Goal: Complete Application Form: Complete application form

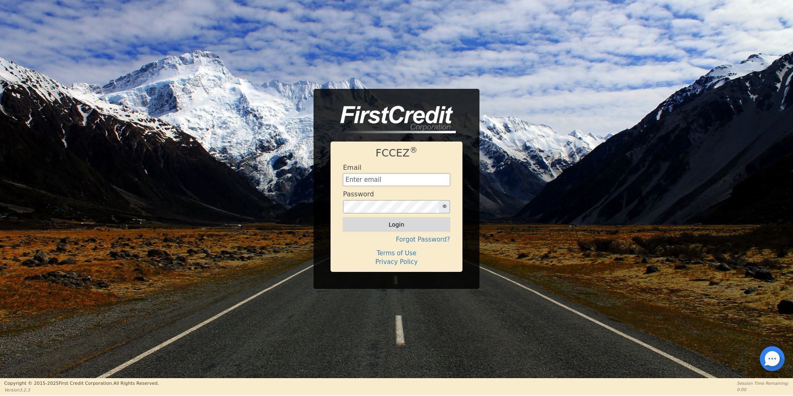
type input "[EMAIL_ADDRESS][DOMAIN_NAME]"
click at [398, 223] on button "Login" at bounding box center [396, 224] width 107 height 14
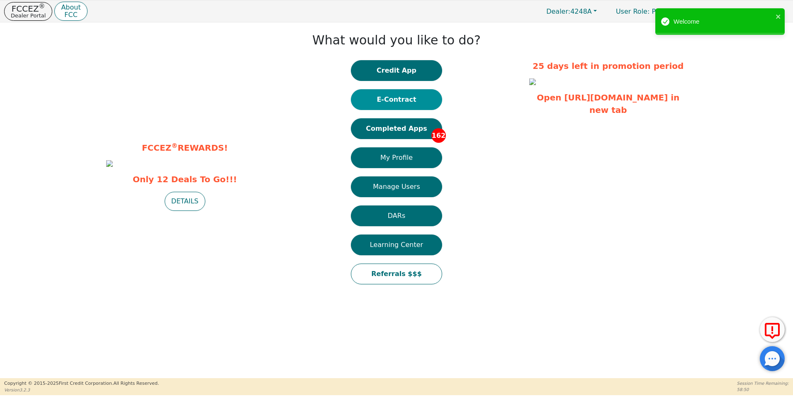
click at [388, 101] on button "E-Contract" at bounding box center [396, 99] width 91 height 21
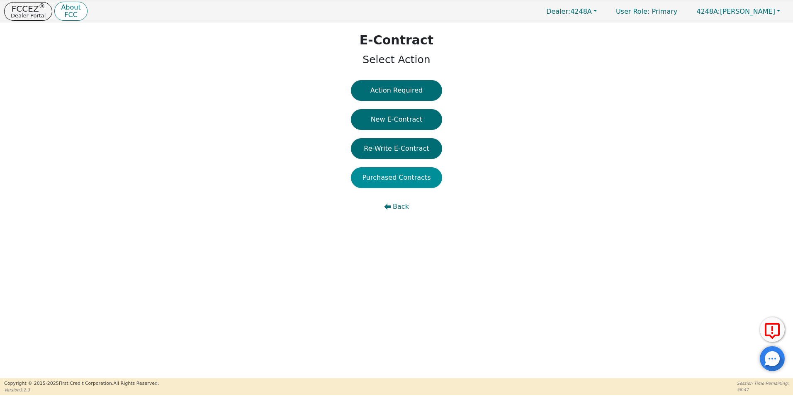
click at [405, 178] on button "Purchased Contracts" at bounding box center [396, 177] width 91 height 21
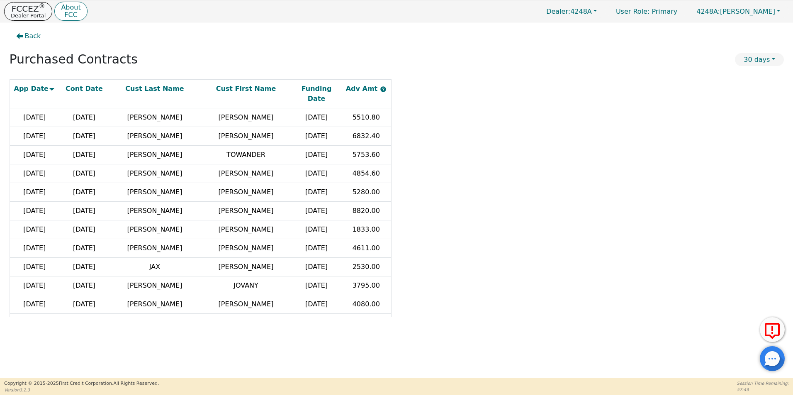
click at [31, 11] on p "FCCEZ ®" at bounding box center [28, 9] width 35 height 8
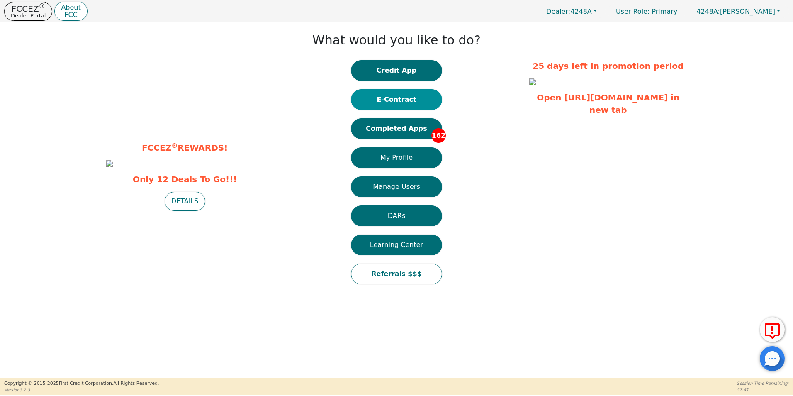
click at [399, 99] on button "E-Contract" at bounding box center [396, 99] width 91 height 21
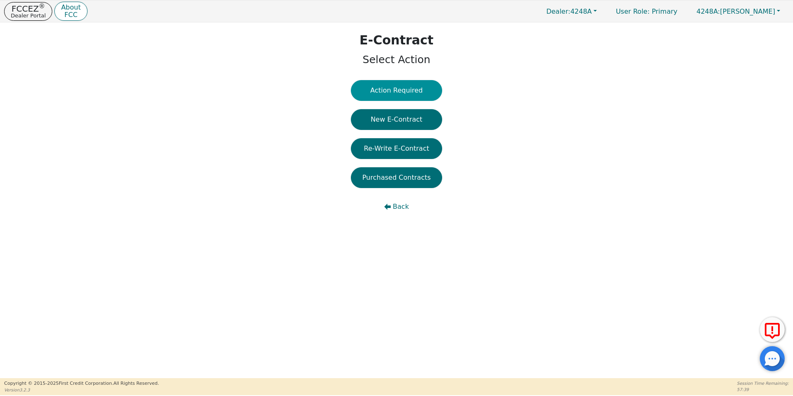
click at [406, 90] on button "Action Required" at bounding box center [396, 90] width 91 height 21
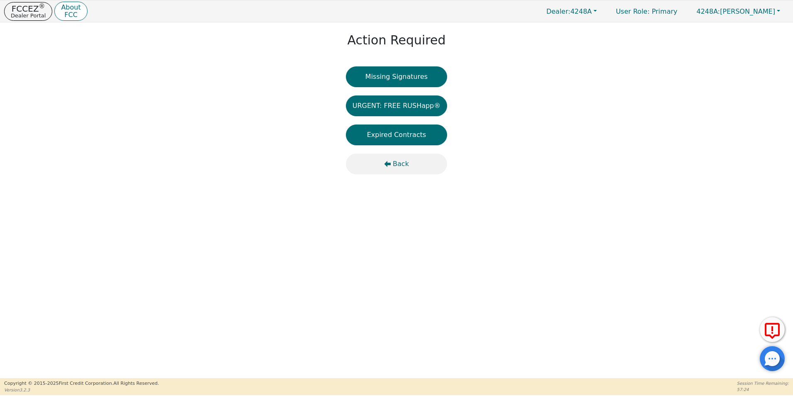
click at [407, 164] on span "Back" at bounding box center [401, 164] width 16 height 10
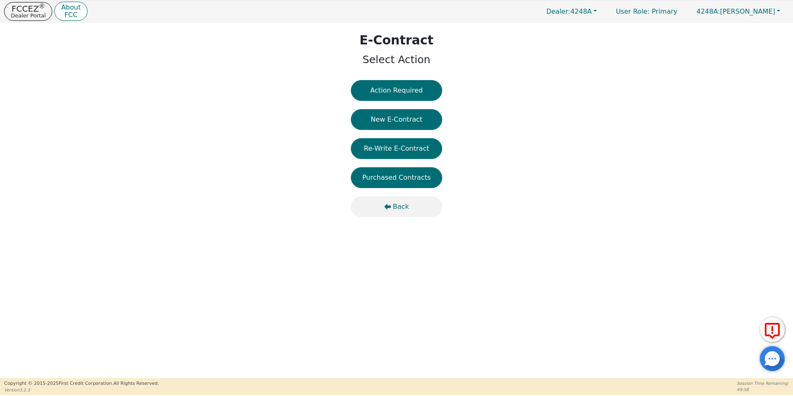
click at [399, 208] on span "Back" at bounding box center [401, 207] width 16 height 10
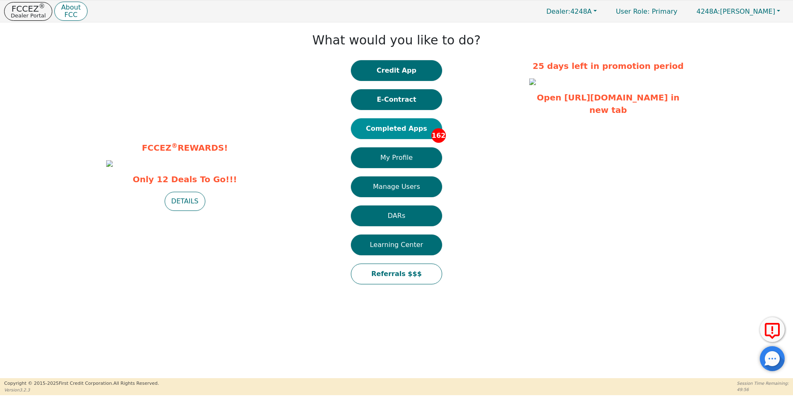
click at [397, 129] on button "Completed Apps 162" at bounding box center [396, 128] width 91 height 21
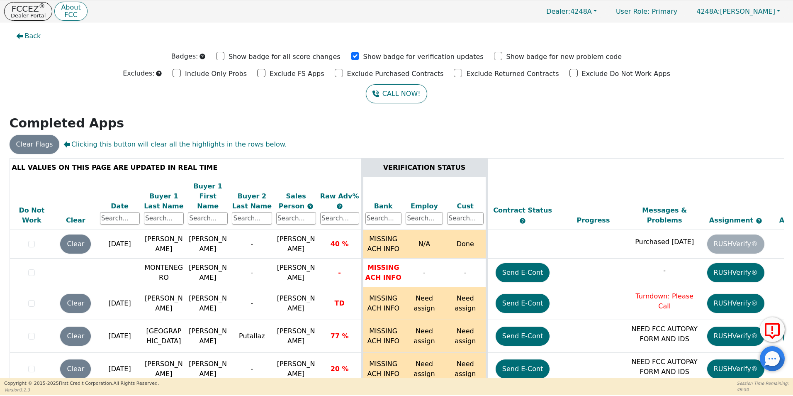
scroll to position [5099, 0]
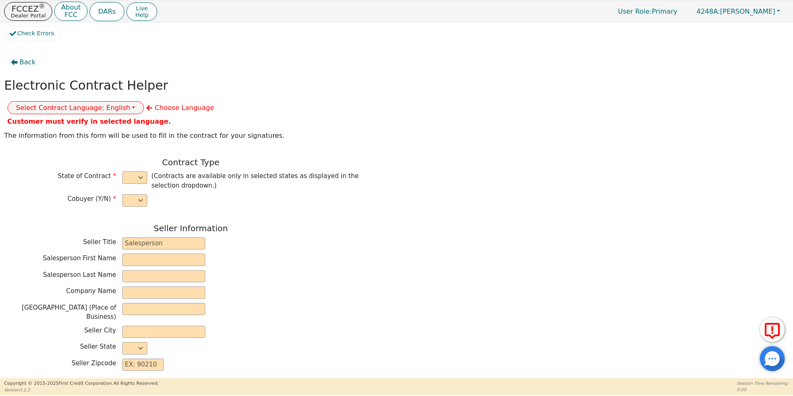
select select "n"
type input "owner"
type input "[PERSON_NAME]"
type input "[GEOGRAPHIC_DATA]"
type input "AQUA REMACH LLC"
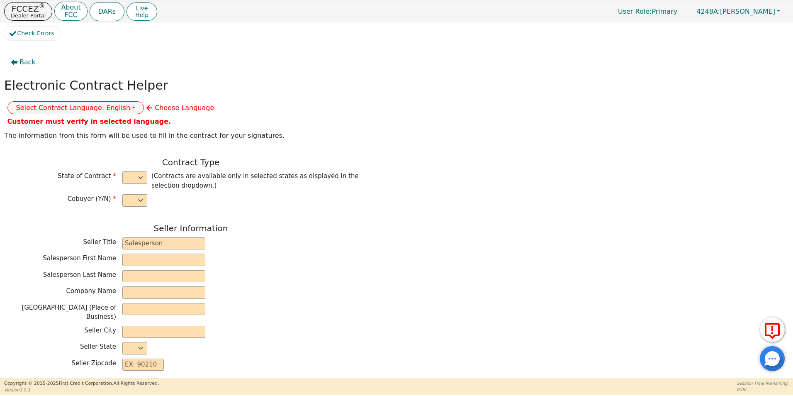
type input "13746 OFFICE PARK DR"
type input "HOUSTON"
select select "[GEOGRAPHIC_DATA]"
type input "77070"
type input "[PERSON_NAME]"
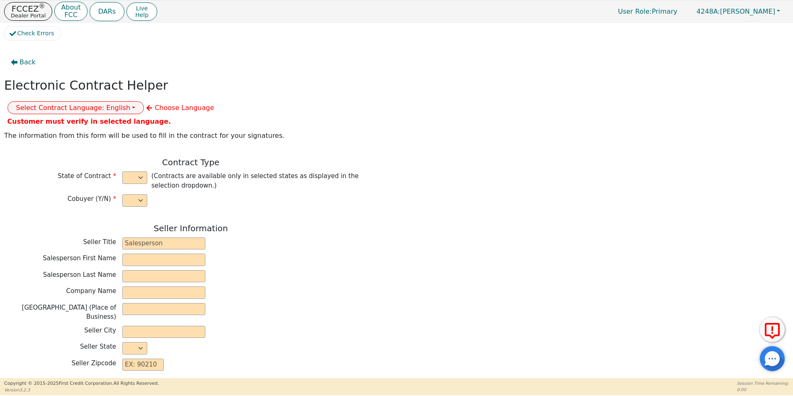
type input "[PERSON_NAME]"
type input "16414 FARM VIEW DR"
type input "CONROE"
select select "[GEOGRAPHIC_DATA]"
type input "77303"
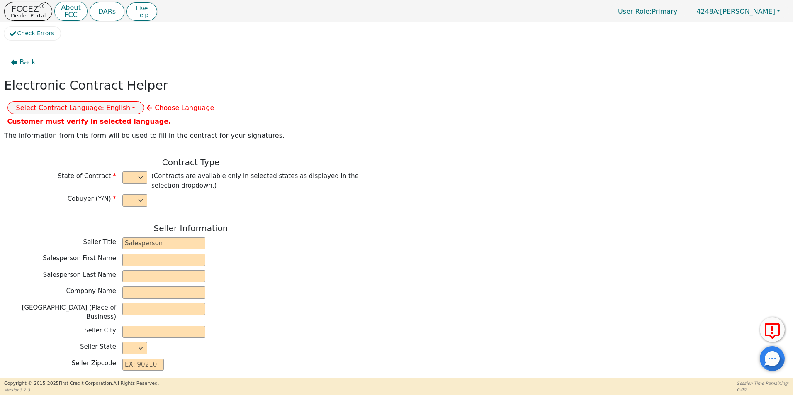
type input "[DATE]"
type input "17.99"
type input "2025-11-06"
type input "60"
type input "0"
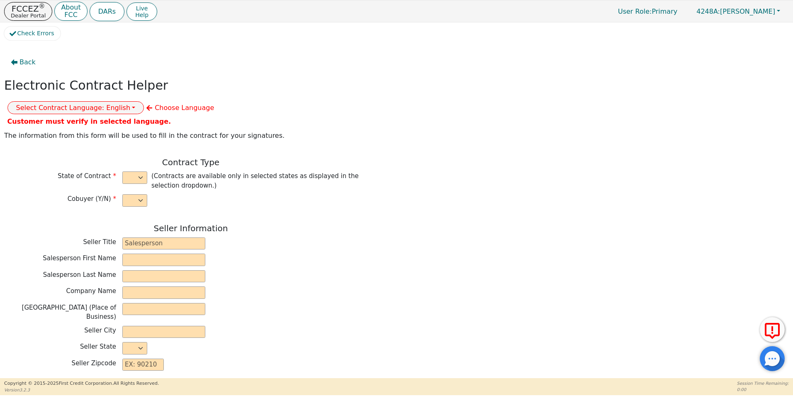
type input "7900.00"
type input "0.00"
type input "7900.00"
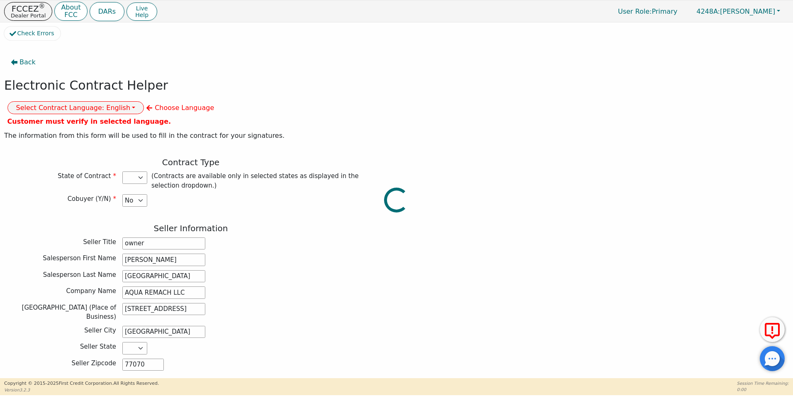
select select "[GEOGRAPHIC_DATA]"
click at [144, 101] on button "Select Contract Language: English" at bounding box center [75, 107] width 137 height 13
click at [73, 131] on link "Spanish" at bounding box center [41, 136] width 66 height 11
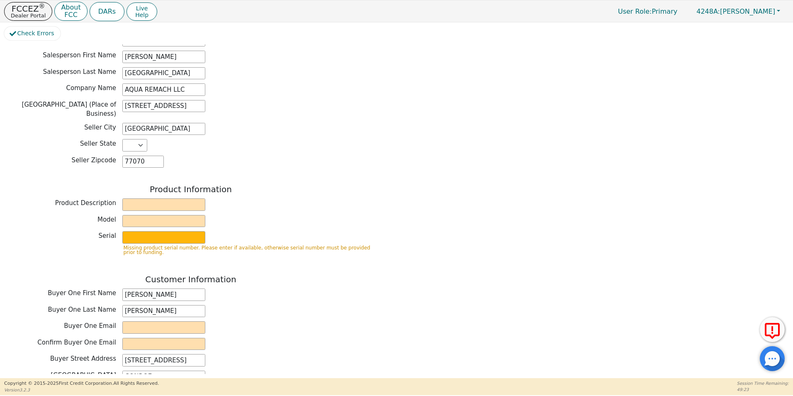
scroll to position [192, 0]
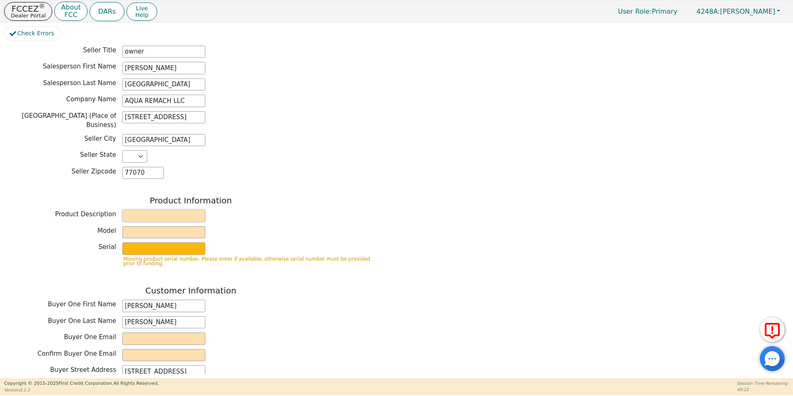
click at [138, 209] on input "text" at bounding box center [163, 215] width 83 height 12
type input "WATER SYSTEM"
click at [131, 226] on input "text" at bounding box center [163, 232] width 83 height 12
type input "6 P"
click at [128, 242] on input "text" at bounding box center [163, 248] width 83 height 12
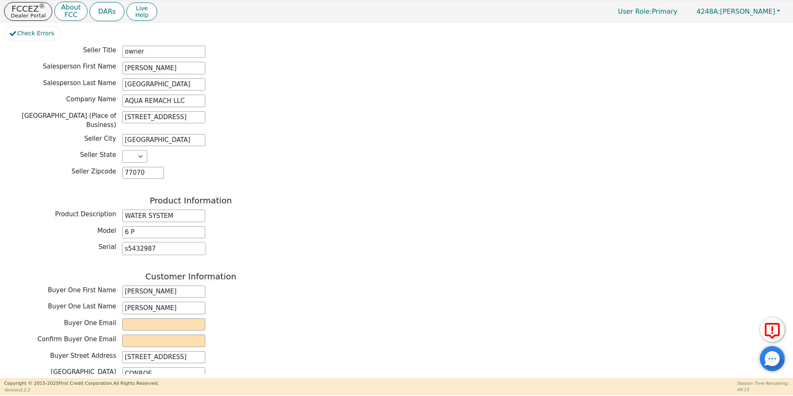
type input "s5432987"
click at [338, 351] on div "Buyer Street Address 16414 FARM VIEW DR" at bounding box center [190, 357] width 373 height 12
click at [139, 318] on input "email" at bounding box center [163, 324] width 83 height 12
click at [132, 318] on input "email" at bounding box center [163, 324] width 83 height 12
type input "m.1119993@gmail.com"
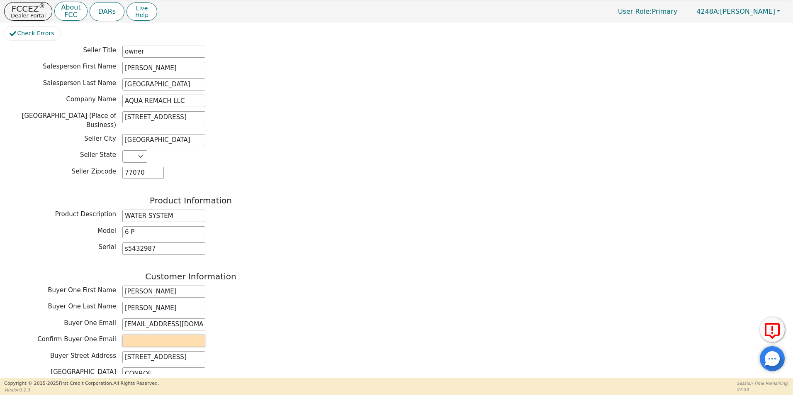
click at [133, 334] on input "email" at bounding box center [163, 340] width 83 height 12
type input "m.1119993@gmail.com"
click at [292, 351] on div "Buyer Street Address 16414 FARM VIEW DR" at bounding box center [190, 357] width 373 height 12
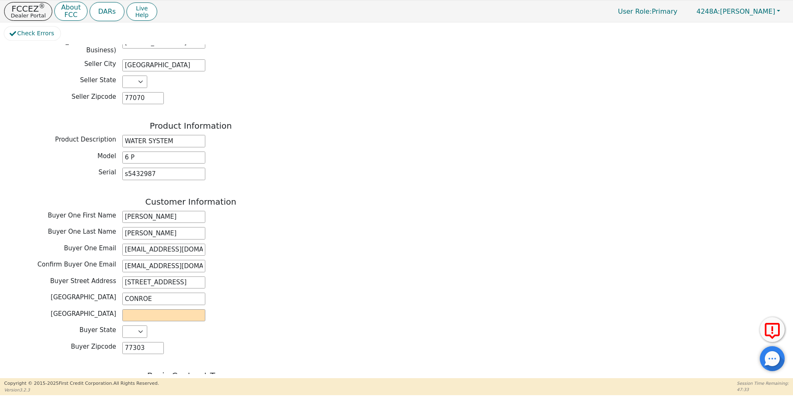
scroll to position [294, 0]
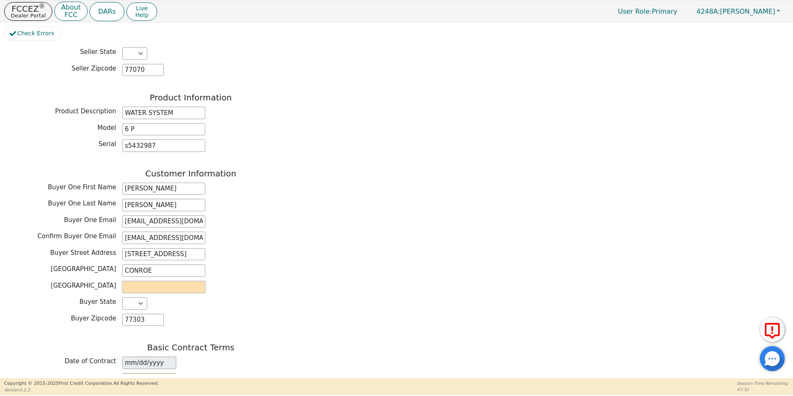
click at [137, 281] on input "text" at bounding box center [163, 287] width 83 height 12
click at [325, 239] on div "Customer Information Buyer One First Name DAVID Buyer One Last Name MARTINEZ Bu…" at bounding box center [190, 249] width 373 height 162
click at [142, 281] on input "libert" at bounding box center [163, 287] width 83 height 12
type input "Liberty"
click at [350, 309] on div "Back Electronic Contract Helper Select Contract Language: Español English Spani…" at bounding box center [190, 204] width 373 height 892
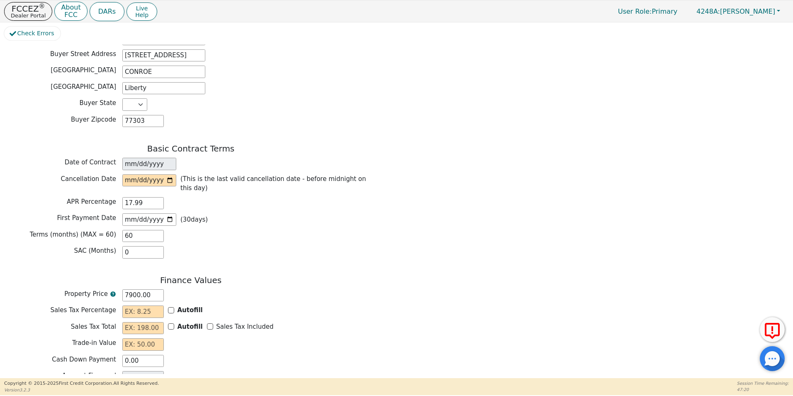
scroll to position [492, 0]
click at [172, 175] on input "date" at bounding box center [149, 181] width 54 height 12
type input "2025-10-10"
click at [132, 306] on input "text" at bounding box center [142, 312] width 41 height 12
type input "0.00"
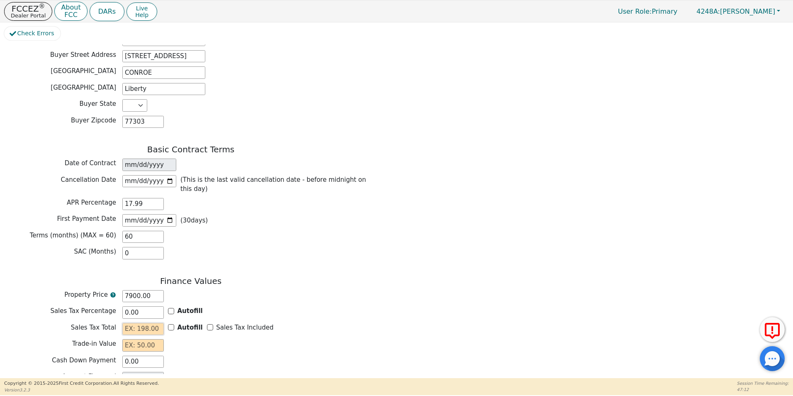
click at [130, 323] on input "text" at bounding box center [142, 329] width 41 height 12
type input "0.00"
click at [129, 339] on input "text" at bounding box center [142, 345] width 41 height 12
type input "0.00"
click at [129, 388] on input "text" at bounding box center [142, 394] width 41 height 12
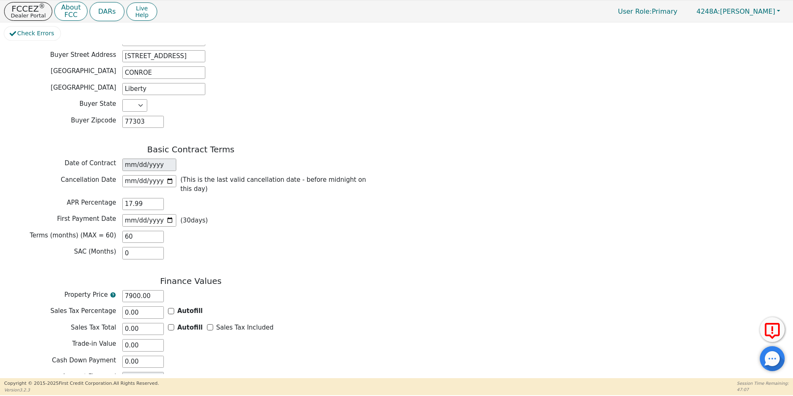
type input "2"
type input "120.00"
type input "20"
type input "1200.00"
type input "200"
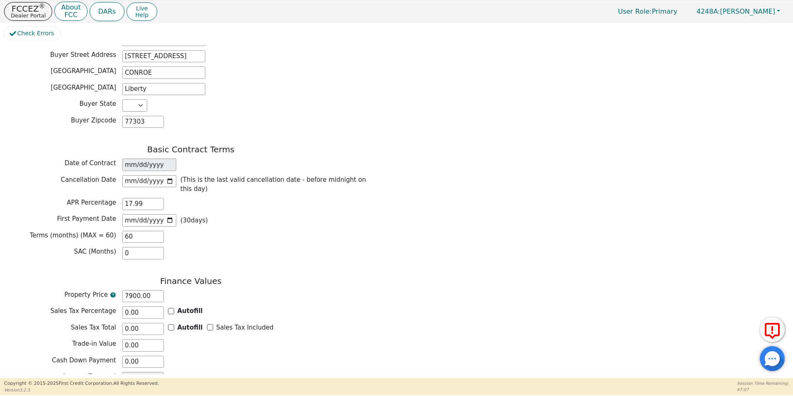
type input "12000.00"
type input "200.5"
type input "12030.00"
type input "200.57"
type input "12034.20"
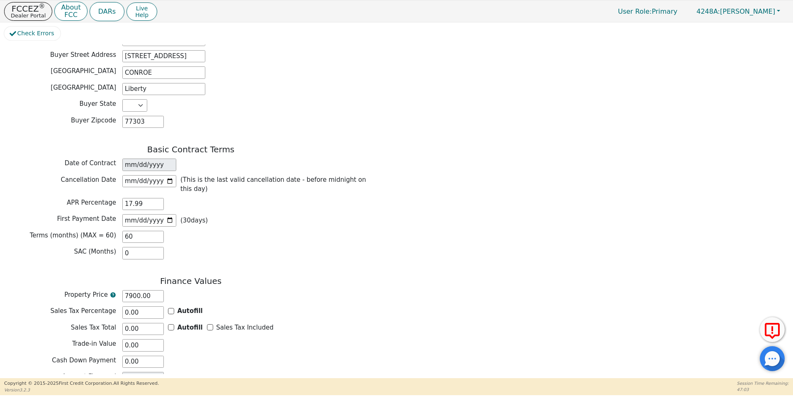
type input "200.57"
click at [479, 322] on div "Back Electronic Contract Helper Select Contract Language: Español English Spani…" at bounding box center [396, 208] width 785 height 329
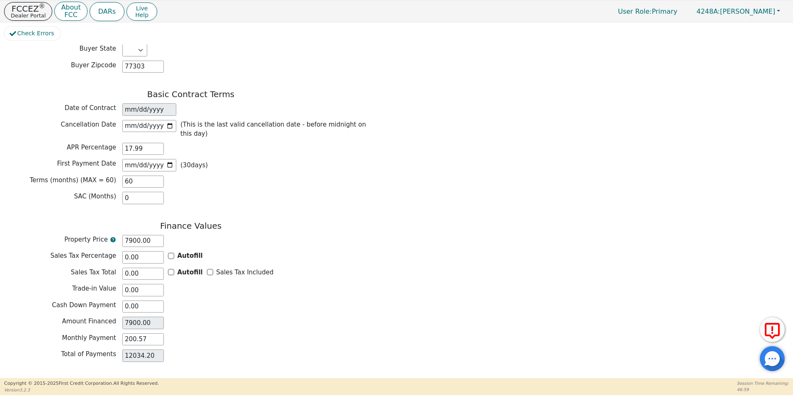
click at [52, 378] on button "Review & Begin Contract" at bounding box center [52, 387] width 96 height 19
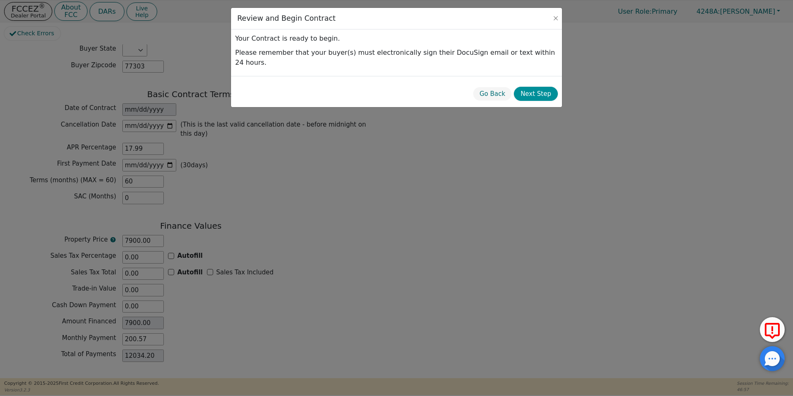
click at [535, 87] on button "Next Step" at bounding box center [536, 94] width 44 height 15
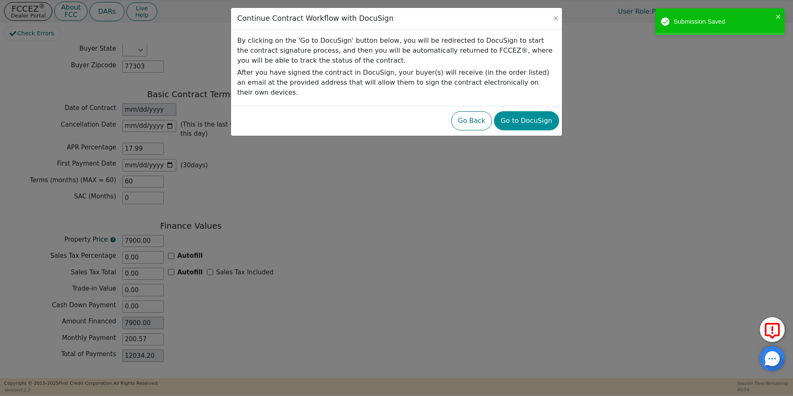
click at [528, 111] on button "Go to DocuSign" at bounding box center [526, 120] width 65 height 19
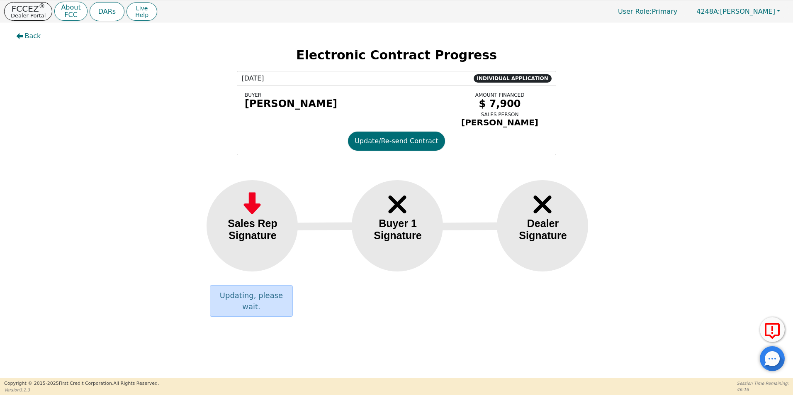
click at [33, 13] on p "Dealer Portal" at bounding box center [28, 15] width 35 height 5
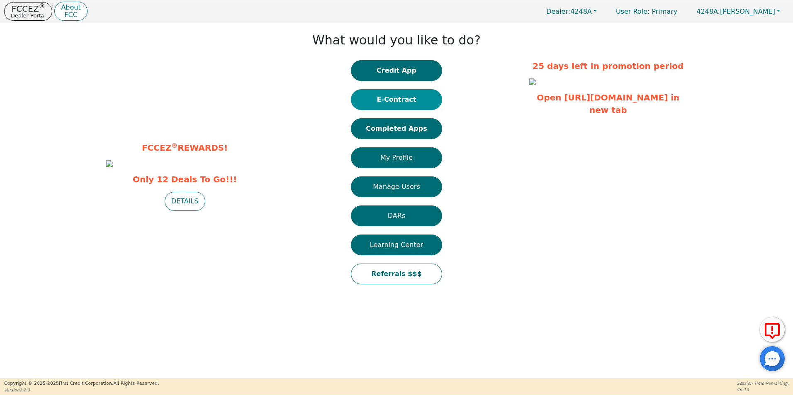
click at [404, 100] on button "E-Contract" at bounding box center [396, 99] width 91 height 21
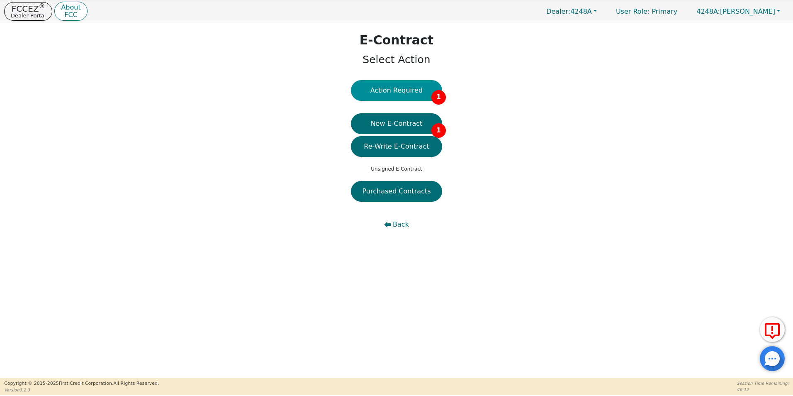
click at [406, 92] on button "Action Required 1" at bounding box center [396, 90] width 91 height 21
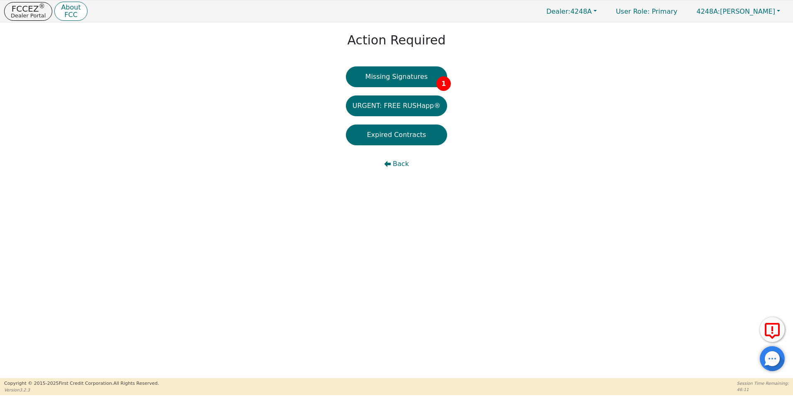
click at [394, 75] on button "Missing Signatures 1" at bounding box center [397, 76] width 102 height 21
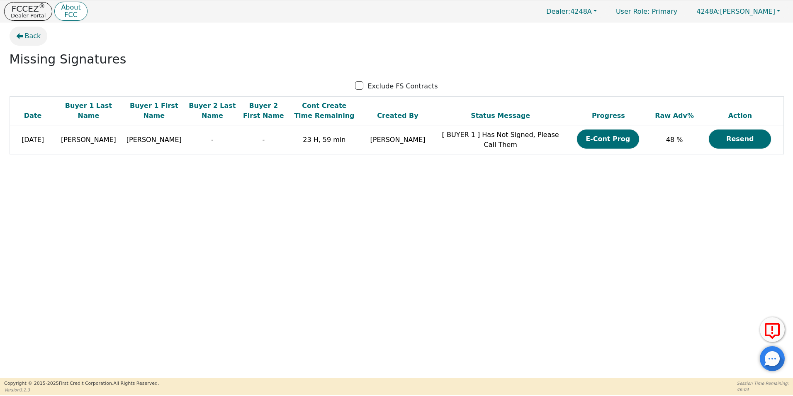
click at [32, 36] on span "Back" at bounding box center [33, 36] width 16 height 10
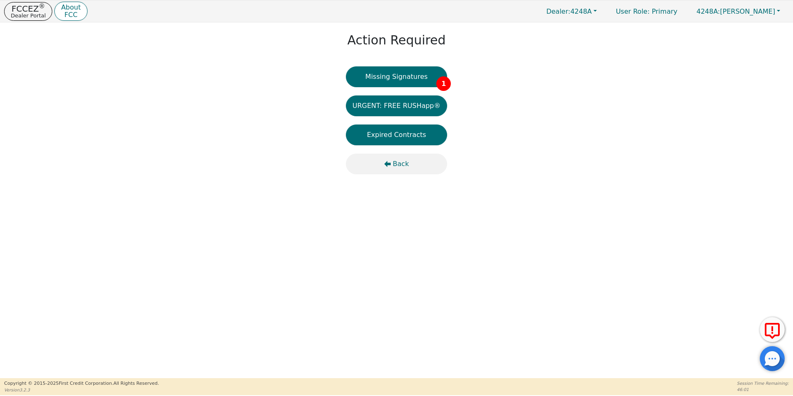
click at [399, 163] on span "Back" at bounding box center [401, 164] width 16 height 10
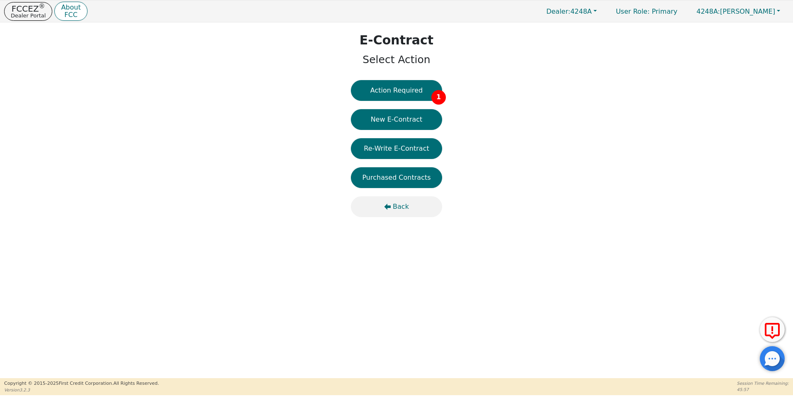
click at [393, 207] on button "Back" at bounding box center [396, 206] width 91 height 21
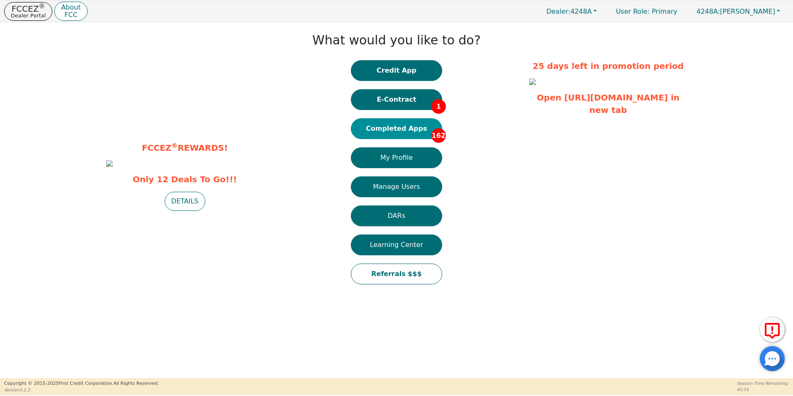
click at [396, 127] on button "Completed Apps 162" at bounding box center [396, 128] width 91 height 21
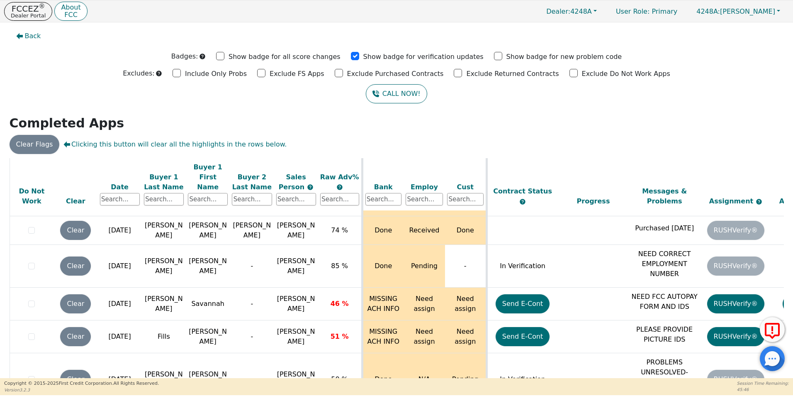
scroll to position [5105, 0]
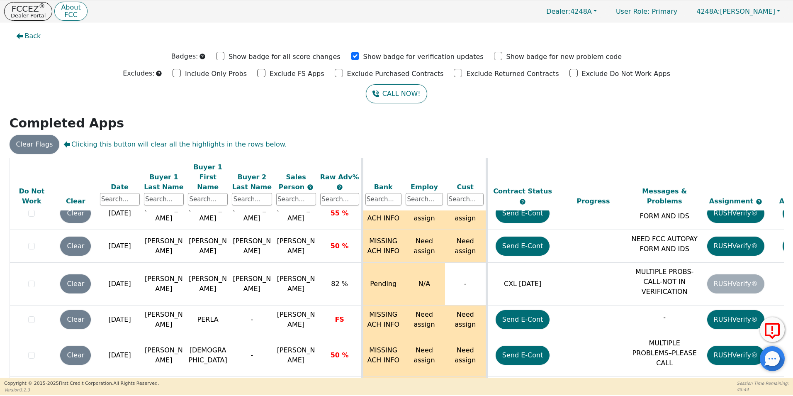
click at [358, 378] on footer "Copyright © [DATE]- [DATE] First Credit Corporation. All Rights Reserved. Versi…" at bounding box center [396, 386] width 793 height 17
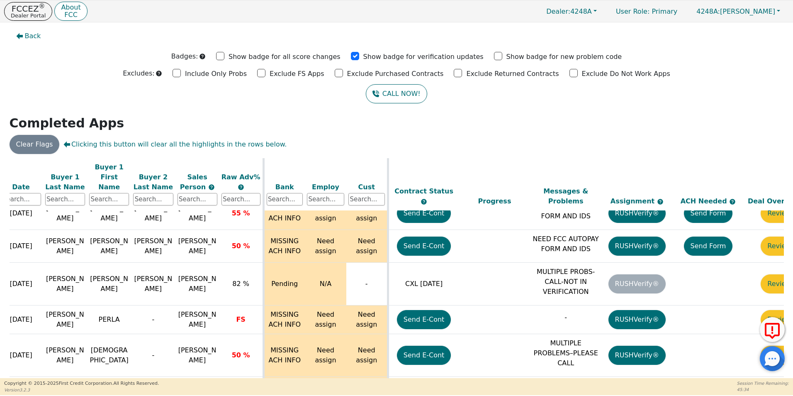
scroll to position [5105, 135]
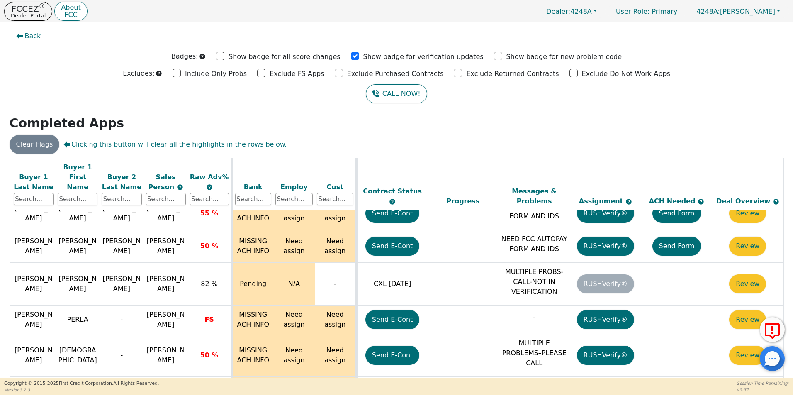
click at [34, 13] on p "Dealer Portal" at bounding box center [28, 15] width 35 height 5
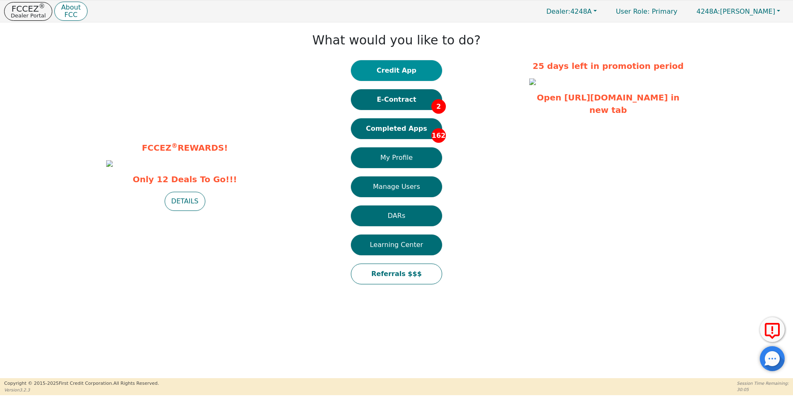
click at [406, 75] on button "Credit App" at bounding box center [396, 70] width 91 height 21
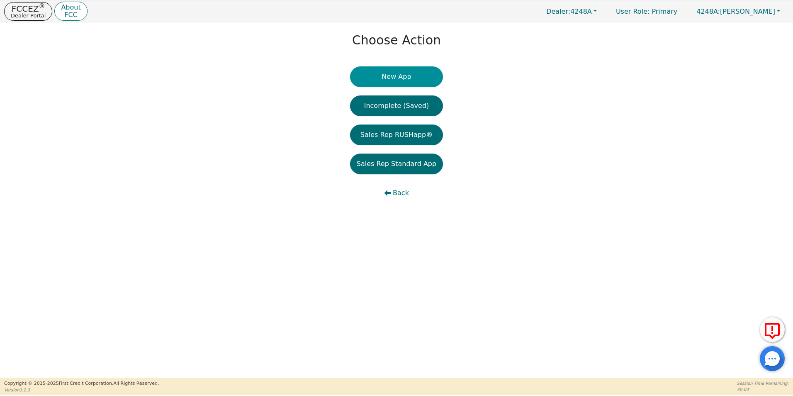
click at [397, 79] on button "New App" at bounding box center [396, 76] width 93 height 21
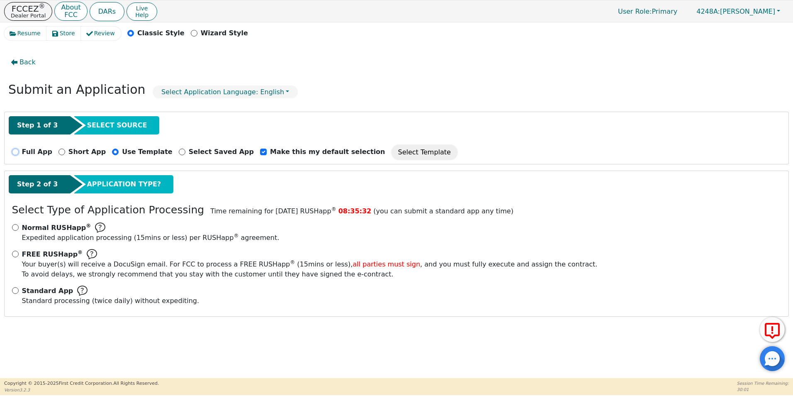
click at [17, 150] on input "Full App" at bounding box center [15, 151] width 7 height 7
radio input "true"
checkbox input "false"
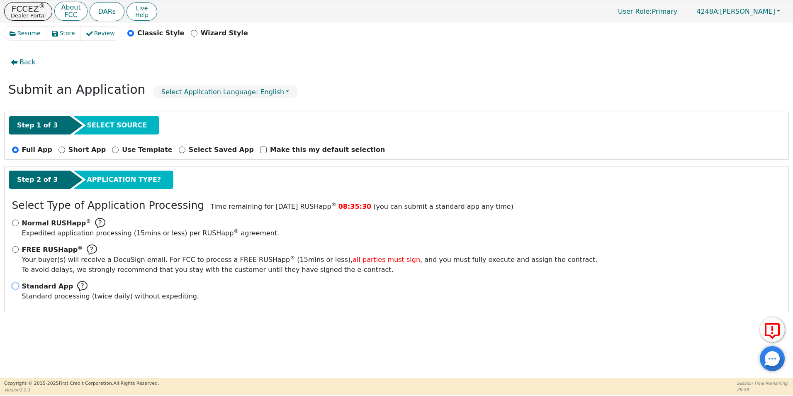
drag, startPoint x: 15, startPoint y: 287, endPoint x: 36, endPoint y: 287, distance: 20.7
click at [16, 287] on input "Standard App Standard processing (twice daily) without expediting." at bounding box center [15, 285] width 7 height 7
radio input "true"
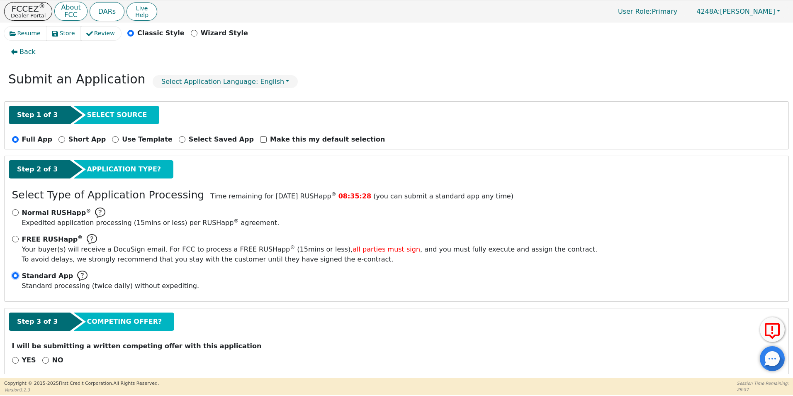
scroll to position [19, 0]
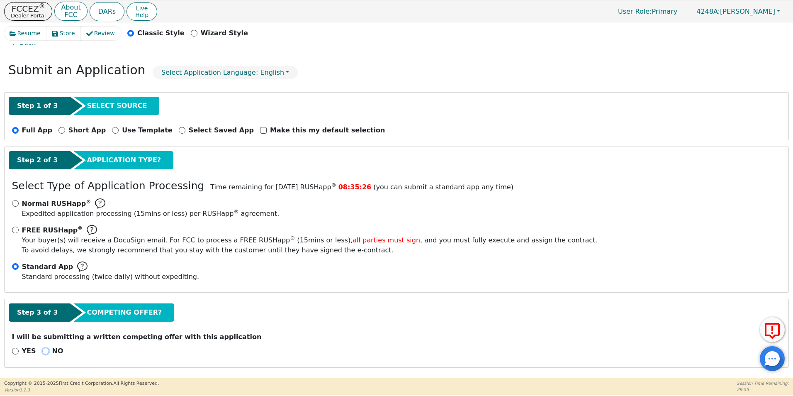
click at [44, 351] on input "NO" at bounding box center [45, 351] width 7 height 7
radio input "true"
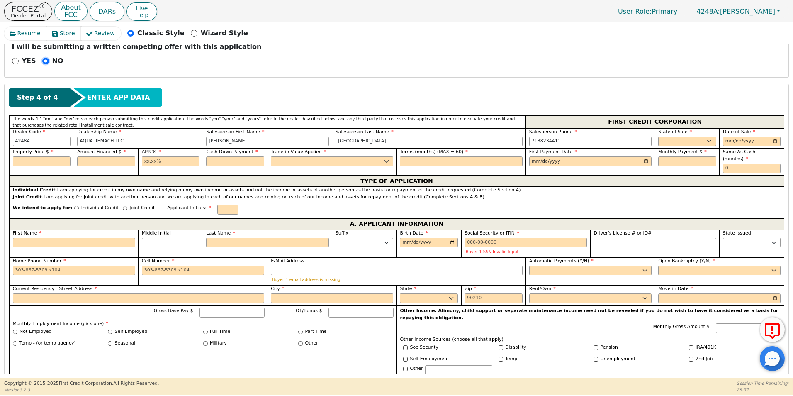
scroll to position [313, 0]
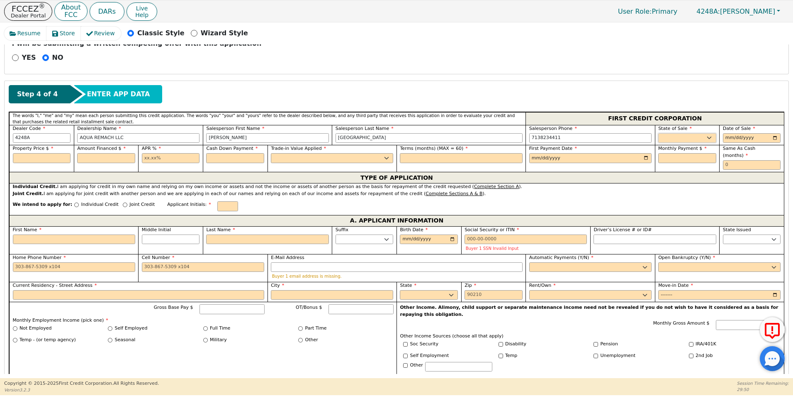
click at [667, 135] on select "AK AL AR AZ CA CO CT DC DE FL [GEOGRAPHIC_DATA] HI IA ID IL IN KS [GEOGRAPHIC_D…" at bounding box center [687, 138] width 58 height 10
select select "[GEOGRAPHIC_DATA]"
click at [658, 133] on select "AK AL AR AZ CA CO CT DC DE FL [GEOGRAPHIC_DATA] HI IA ID IL IN KS [GEOGRAPHIC_D…" at bounding box center [687, 138] width 58 height 10
click at [774, 137] on input "date" at bounding box center [752, 138] width 58 height 10
type input "[DATE]"
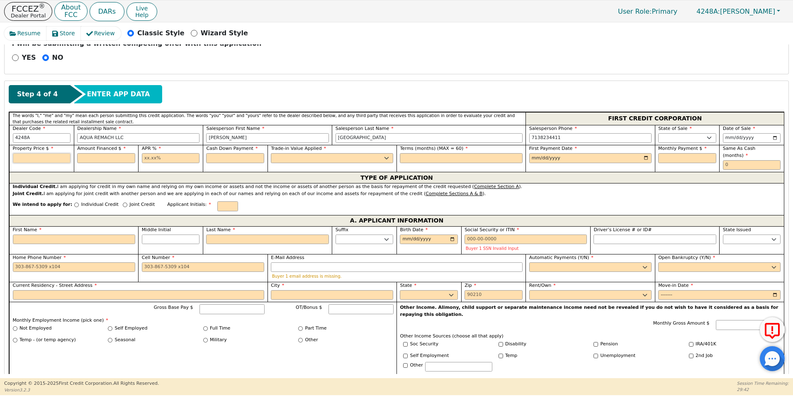
click at [52, 157] on input "text" at bounding box center [42, 158] width 58 height 10
type input "8500.00"
click at [88, 158] on input "text" at bounding box center [106, 158] width 58 height 10
type input "8500.00"
click at [142, 156] on input "text" at bounding box center [171, 158] width 58 height 10
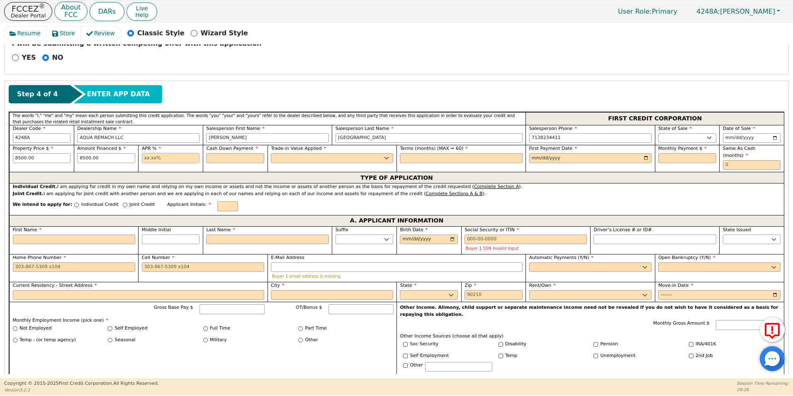
type input "17.99"
click at [220, 157] on input "text" at bounding box center [235, 158] width 58 height 10
type input "0.00"
click at [280, 157] on select "Yes No" at bounding box center [332, 158] width 122 height 10
select select "n"
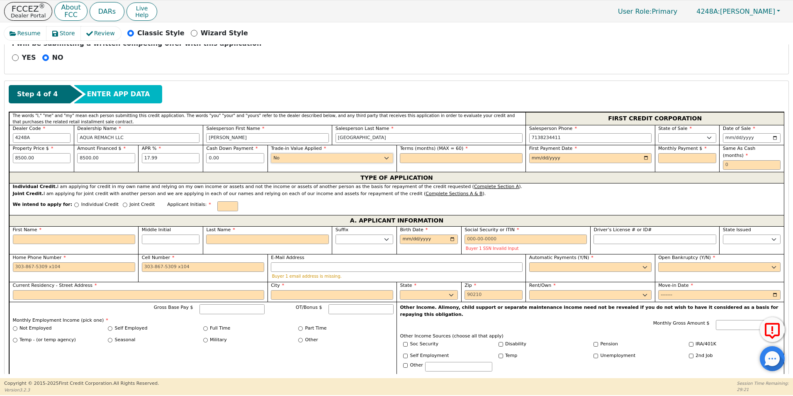
click at [271, 153] on select "Yes No" at bounding box center [332, 158] width 122 height 10
click at [413, 157] on input "text" at bounding box center [461, 158] width 122 height 10
type input "60"
click at [641, 157] on input "date" at bounding box center [590, 158] width 122 height 10
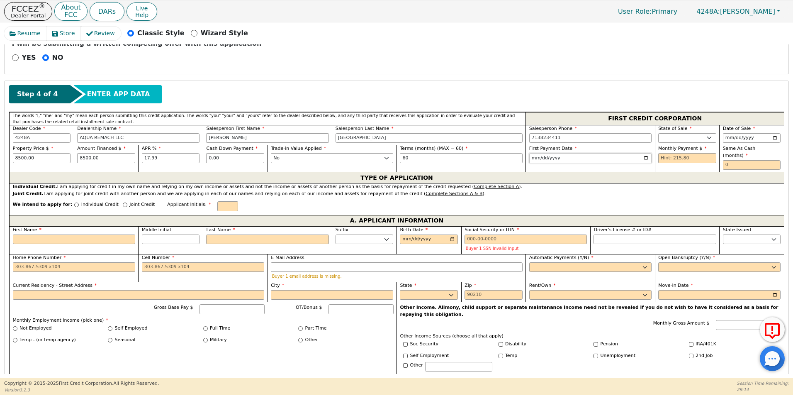
type input "[DATE]"
click at [658, 153] on input "text" at bounding box center [687, 158] width 58 height 10
type input "215.80"
click at [723, 160] on input "text" at bounding box center [752, 165] width 58 height 10
type input "0"
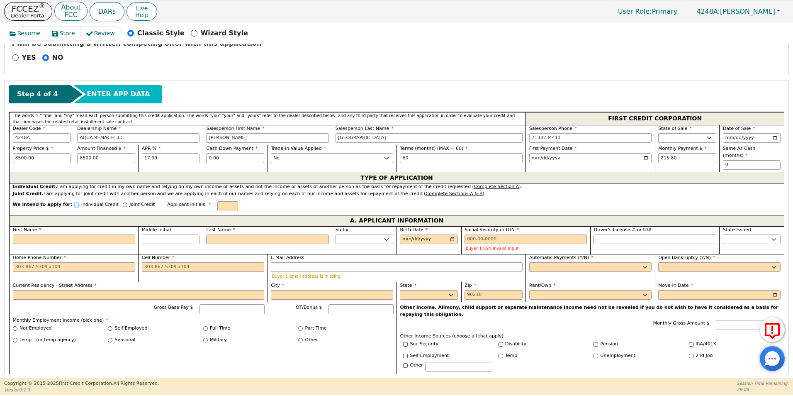
click at [74, 202] on input "Individual Credit" at bounding box center [76, 204] width 5 height 5
radio input "true"
click at [55, 234] on input "First Name" at bounding box center [74, 239] width 122 height 10
type input "M"
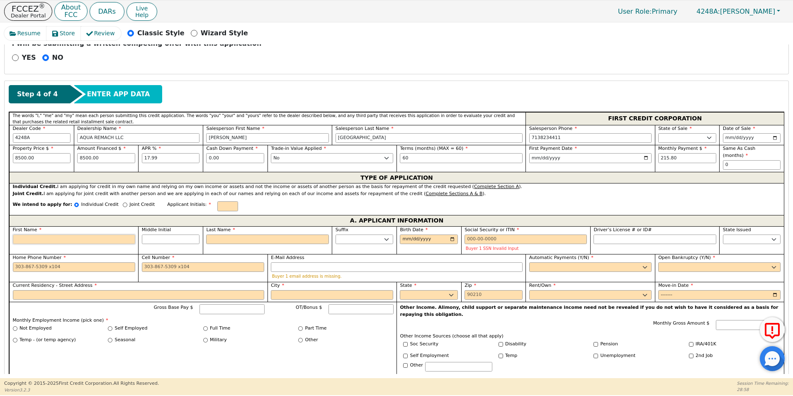
type input "M"
type input "Mi"
type input "Mic"
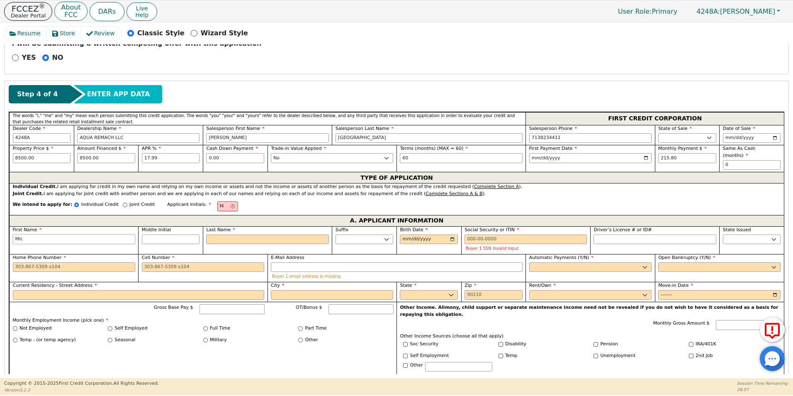
type input "Mich"
type input "Micha"
type input "Michae"
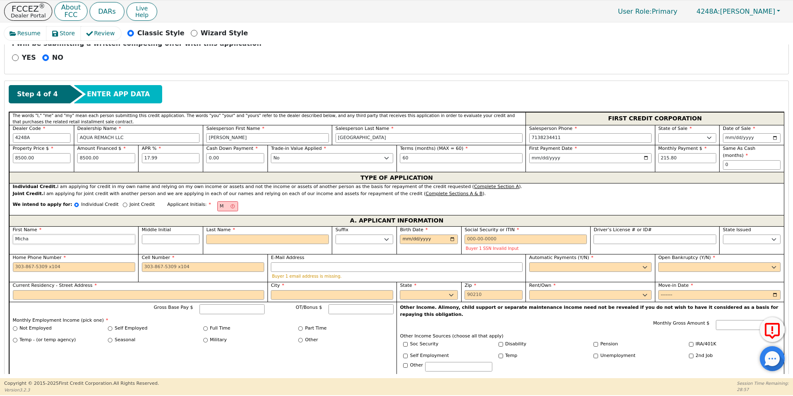
type input "Michae"
type input "[PERSON_NAME]"
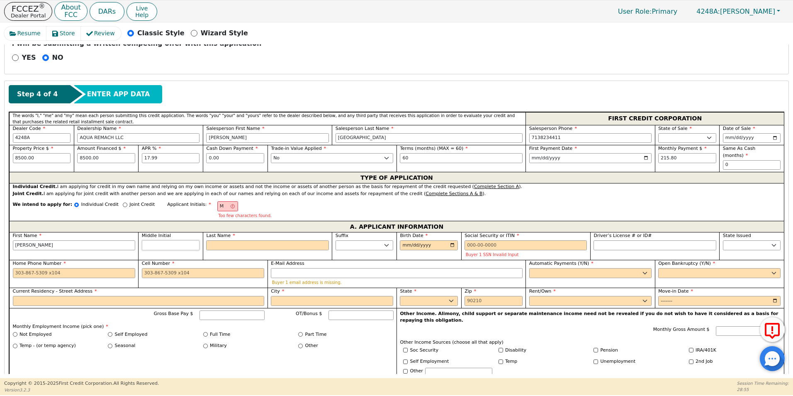
type input "[PERSON_NAME]"
click at [160, 240] on input "Middle Initial" at bounding box center [171, 245] width 58 height 10
type input "MR"
type input "R"
type input "[PERSON_NAME]"
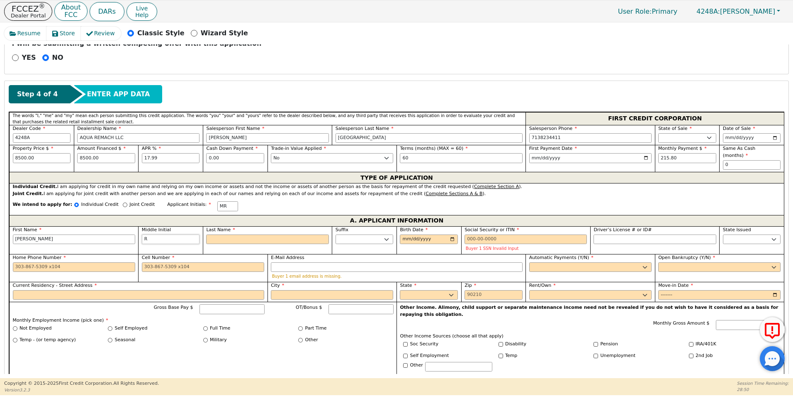
type input "Ra"
type input "[PERSON_NAME]"
type input "Raf"
type input "[PERSON_NAME]"
type input "Rafa"
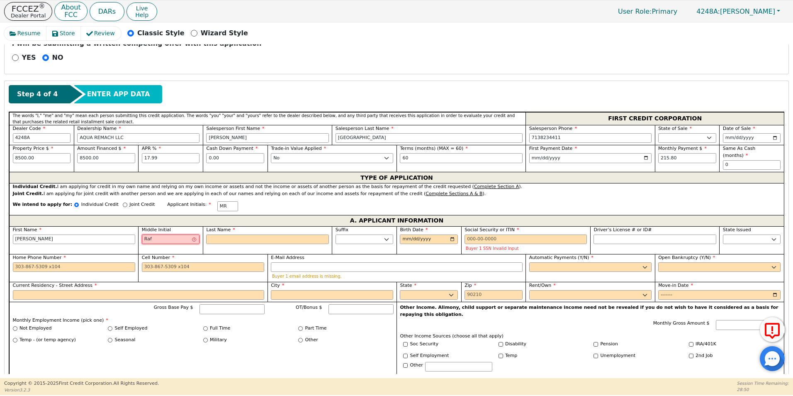
type input "[PERSON_NAME]"
type input "Rafae"
type input "[PERSON_NAME]"
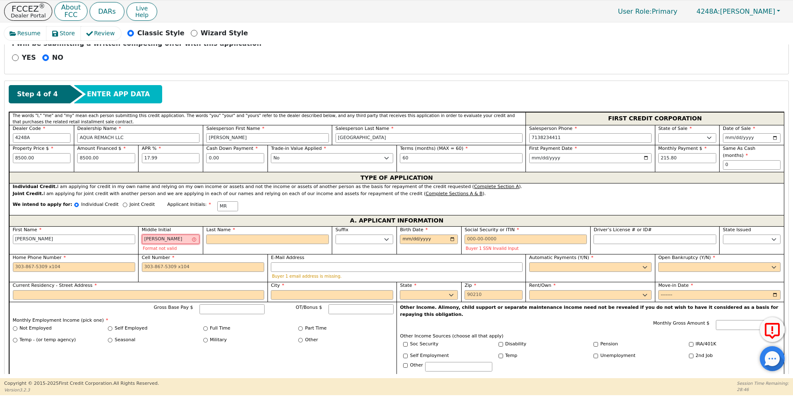
drag, startPoint x: 170, startPoint y: 233, endPoint x: 147, endPoint y: 230, distance: 22.6
click at [147, 234] on input "[PERSON_NAME]" at bounding box center [171, 239] width 58 height 10
type input "R"
type input "[PERSON_NAME]"
type input "R"
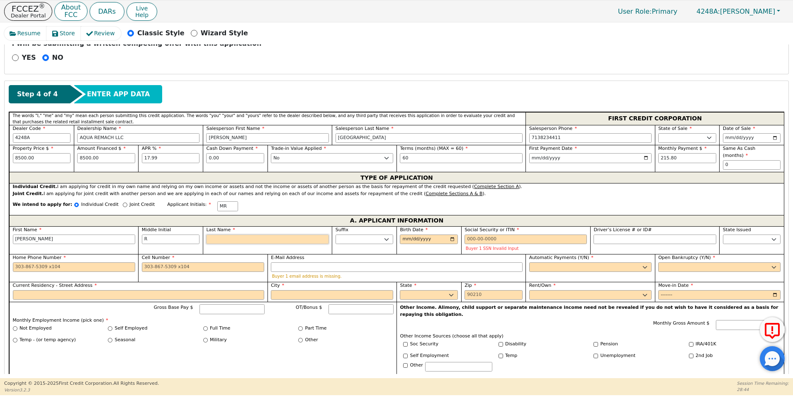
click at [230, 234] on input "Last Name" at bounding box center [267, 239] width 122 height 10
type input "MRR"
type input "R"
type input "[PERSON_NAME]"
type input "Ro"
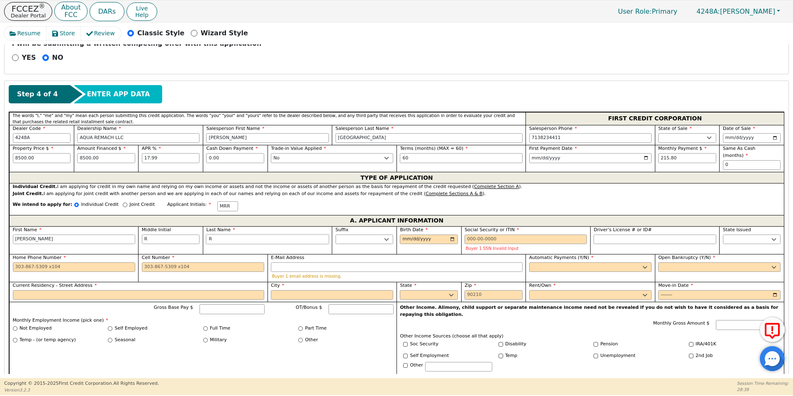
type input "[PERSON_NAME]"
type input "Rod"
type input "[PERSON_NAME] R [PERSON_NAME]"
type input "Rodr"
type input "[PERSON_NAME]"
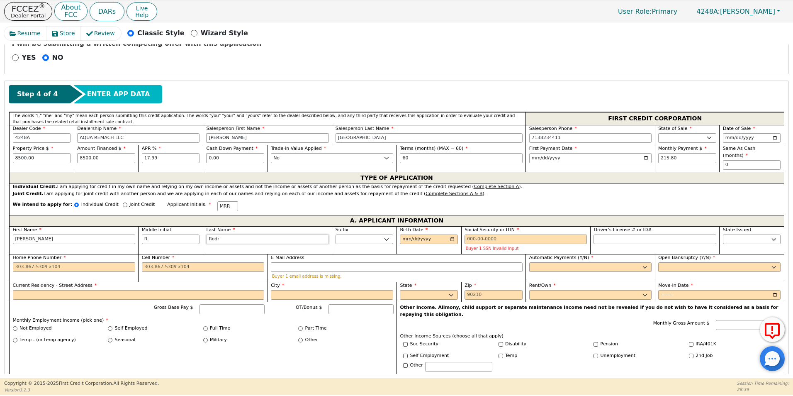
type input "Rodri"
type input "[PERSON_NAME]"
type input "Rodrig"
type input "[PERSON_NAME]"
type input "Rodrigu"
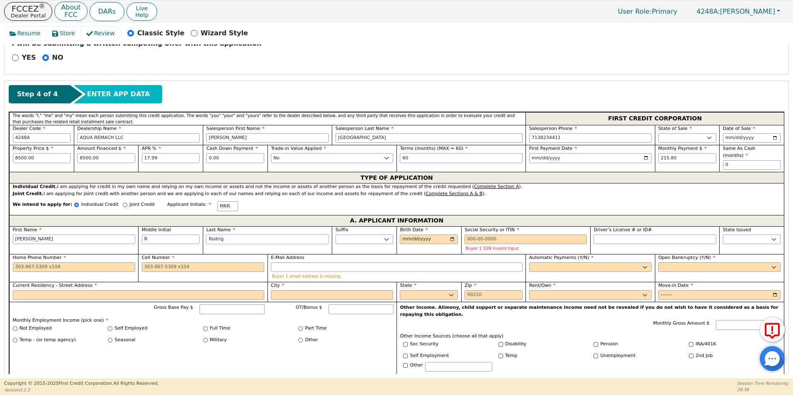
type input "[PERSON_NAME]"
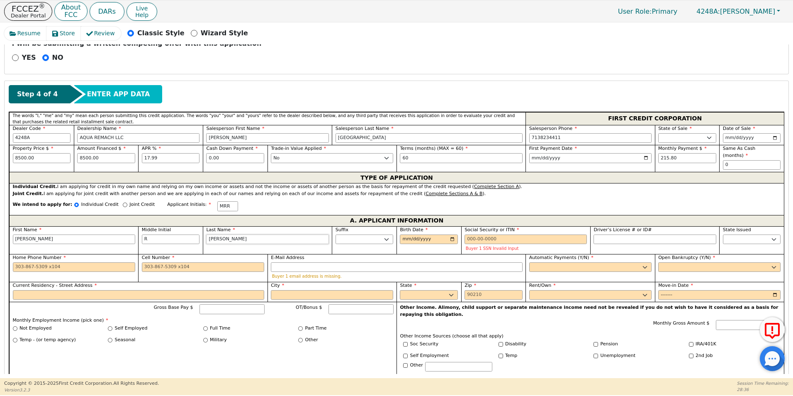
type input "[PERSON_NAME]"
click at [452, 234] on input "Birth Date" at bounding box center [429, 239] width 58 height 10
click at [401, 234] on input "Birth Date" at bounding box center [429, 239] width 58 height 10
type input "[DATE]"
click at [470, 234] on input "Social Security or ITIN" at bounding box center [526, 239] width 122 height 10
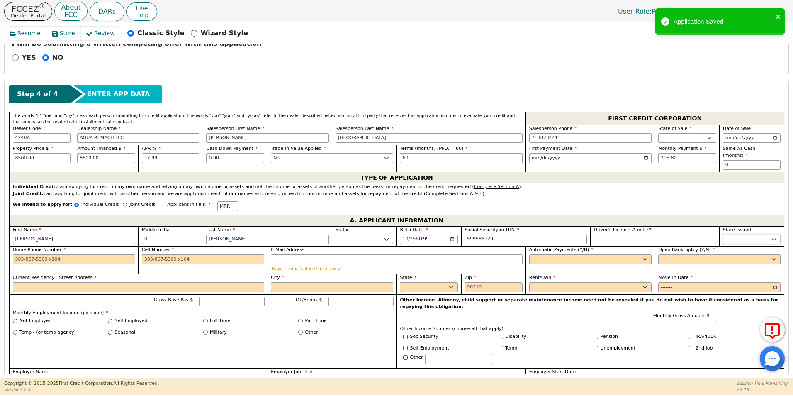
type input "***-**-6129"
click at [731, 234] on select "AK AL AR AZ CA CO CT DC DE FL [GEOGRAPHIC_DATA] HI IA ID IL IN KS [GEOGRAPHIC_D…" at bounding box center [752, 239] width 58 height 10
select select "[GEOGRAPHIC_DATA]"
click at [732, 234] on select "AK AL AR AZ CA CO CT DC DE FL [GEOGRAPHIC_DATA] HI IA ID IL IN KS [GEOGRAPHIC_D…" at bounding box center [752, 239] width 58 height 10
click at [15, 254] on input "Home Phone Number" at bounding box center [74, 259] width 122 height 10
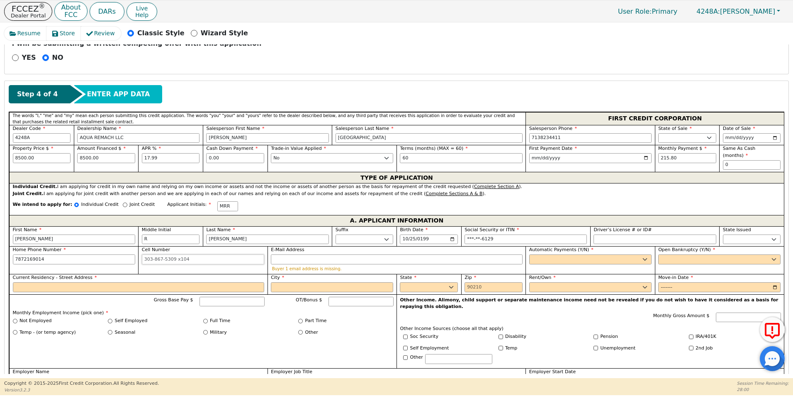
type input "[PHONE_NUMBER]"
click at [144, 254] on input "Cell Number" at bounding box center [203, 259] width 122 height 10
type input "[PHONE_NUMBER]"
click at [562, 255] on select "Yes No" at bounding box center [590, 259] width 122 height 10
select select "y"
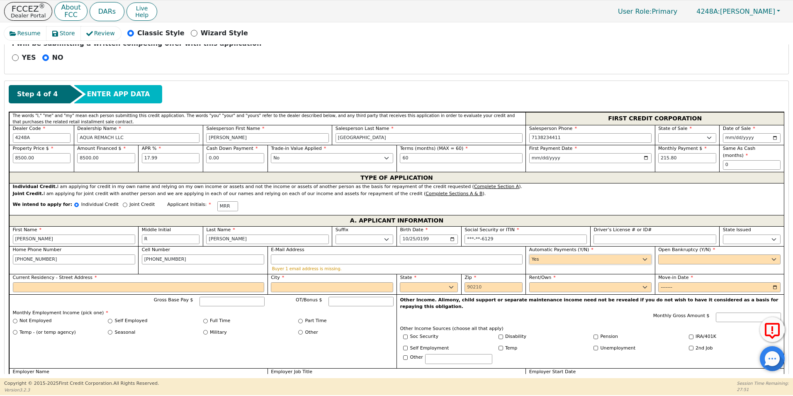
click at [529, 254] on select "Yes No" at bounding box center [590, 259] width 122 height 10
type input "[PERSON_NAME]"
click at [665, 254] on select "Yes No" at bounding box center [719, 259] width 122 height 10
select select "n"
click at [658, 254] on select "Yes No" at bounding box center [719, 259] width 122 height 10
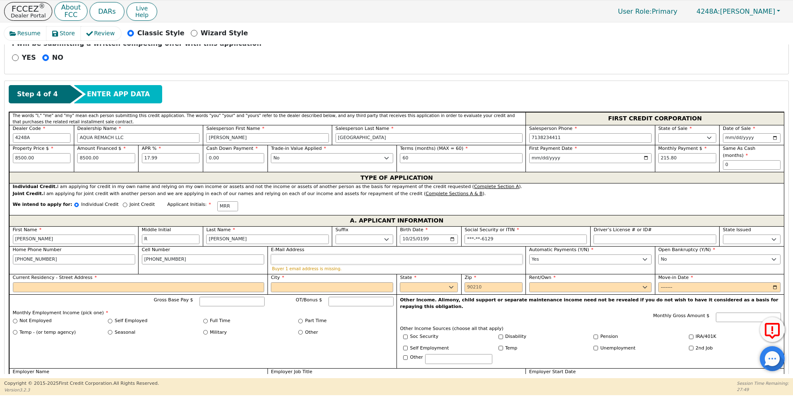
click at [285, 255] on input "E-Mail Address" at bounding box center [397, 259] width 252 height 10
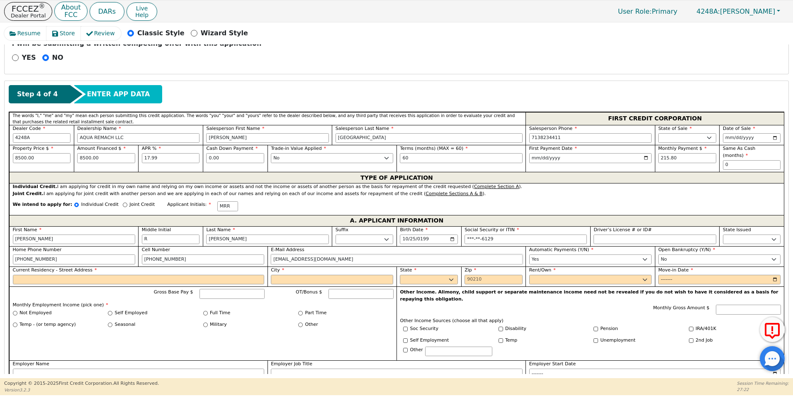
type input "[EMAIL_ADDRESS][DOMAIN_NAME]"
click at [22, 275] on input "Current Residency - Street Address" at bounding box center [139, 280] width 252 height 10
type input "[STREET_ADDRESS]"
click at [292, 275] on input "City" at bounding box center [332, 280] width 122 height 10
type input "[GEOGRAPHIC_DATA]"
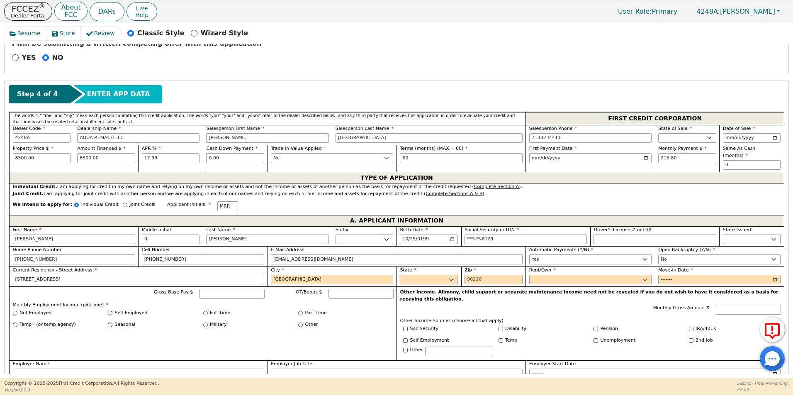
select select "[GEOGRAPHIC_DATA]"
type input "77327"
type input "2023-01"
type input "6000.00"
type input "JBM TRUCK LLC"
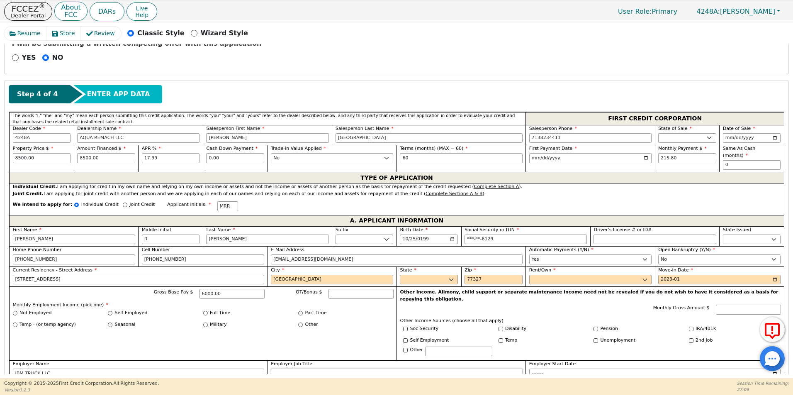
type input "DISPATCH"
type input "2022-01"
type input "[GEOGRAPHIC_DATA]"
select select "[GEOGRAPHIC_DATA]"
type input "LAIDY"
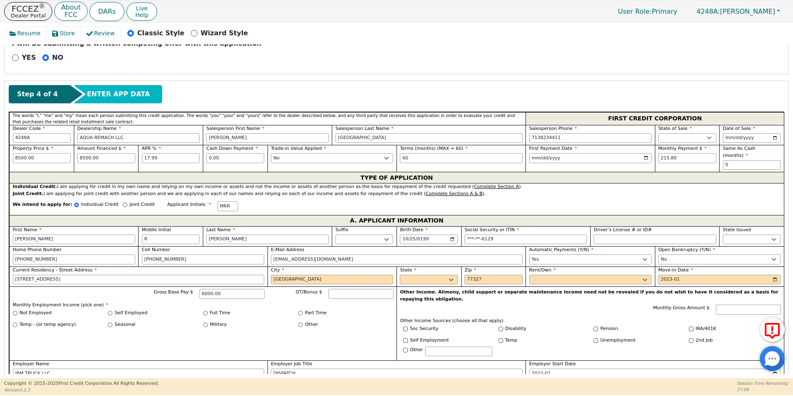
type input "[PERSON_NAME]"
type input "[PHONE_NUMBER]"
type input "[PERSON_NAME]"
type input "[PHONE_NUMBER]"
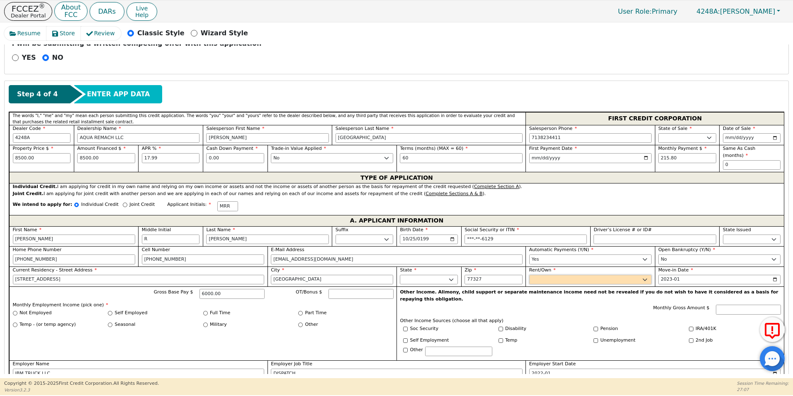
click at [556, 275] on select "Rent Own" at bounding box center [590, 280] width 122 height 10
select select "Own"
click at [529, 275] on select "Rent Own" at bounding box center [590, 280] width 122 height 10
click at [659, 275] on input "2023-01" at bounding box center [719, 280] width 122 height 10
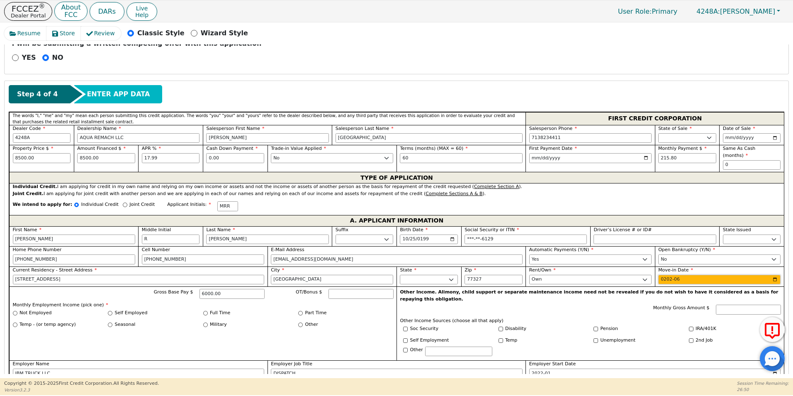
type input "2025-06"
drag, startPoint x: 86, startPoint y: 134, endPoint x: 71, endPoint y: 134, distance: 15.3
click at [86, 133] on input "AQUA REMACH LLC" at bounding box center [138, 138] width 122 height 10
click at [205, 311] on input "Full Time" at bounding box center [205, 313] width 5 height 5
radio input "true"
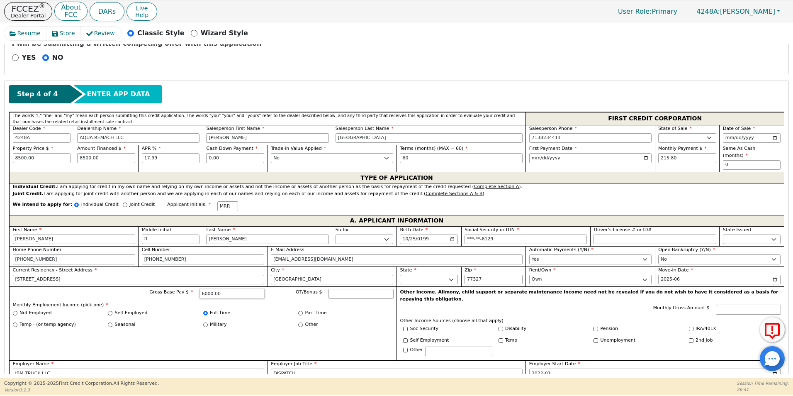
drag, startPoint x: 234, startPoint y: 285, endPoint x: 207, endPoint y: 285, distance: 27.4
click at [207, 289] on input "6000.00" at bounding box center [231, 294] width 65 height 10
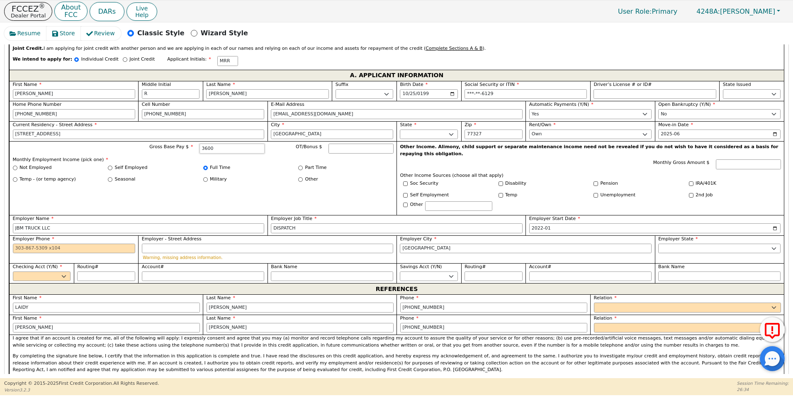
scroll to position [455, 0]
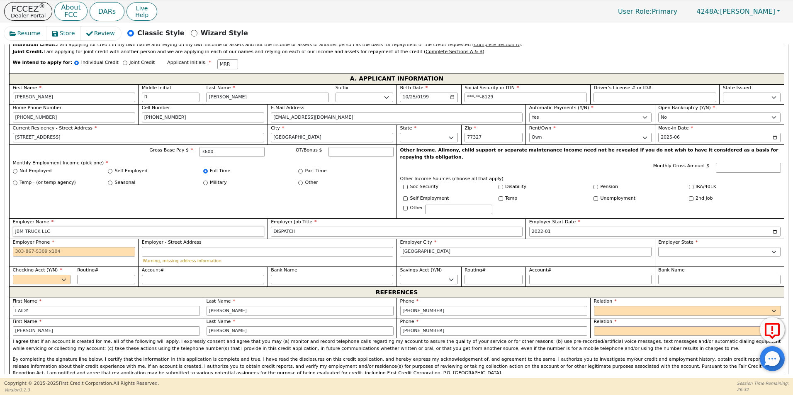
type input "3600.00"
drag, startPoint x: 54, startPoint y: 219, endPoint x: 0, endPoint y: 221, distance: 53.9
click at [0, 221] on div "Resume Store Review Classic Style Wizard Style Back Submit an Application Selec…" at bounding box center [396, 199] width 793 height 355
type input "NEXXTGEN AUTO DIESEL"
drag, startPoint x: 298, startPoint y: 219, endPoint x: 270, endPoint y: 217, distance: 28.2
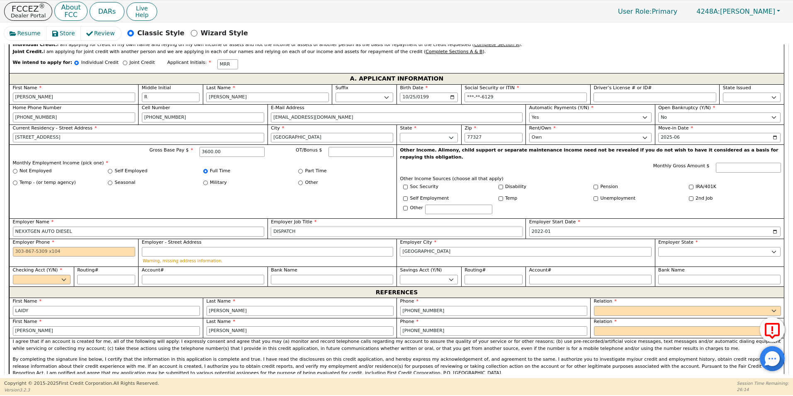
click at [269, 218] on div "Employer Job Title DISPATCH" at bounding box center [397, 228] width 258 height 20
type input "MECANICO"
click at [560, 226] on input "2022-01" at bounding box center [655, 231] width 252 height 10
click at [552, 226] on input "2022-01" at bounding box center [655, 231] width 252 height 10
type input "2023-01"
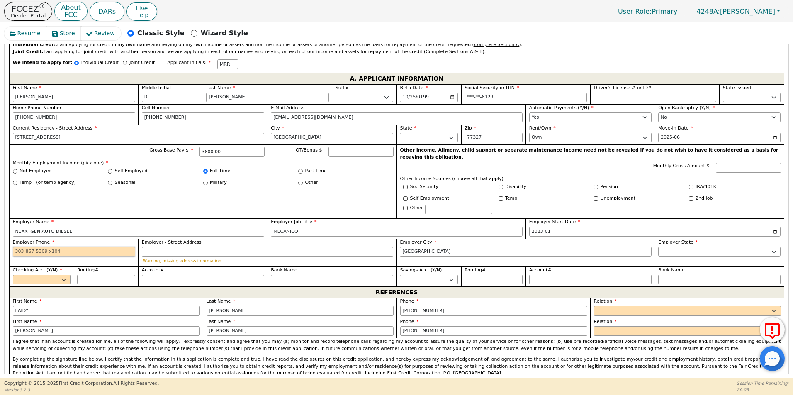
click at [17, 247] on input "Employer Phone" at bounding box center [74, 252] width 122 height 10
type input "[PHONE_NUMBER]"
click at [49, 275] on select "Yes No" at bounding box center [42, 280] width 58 height 10
select select "y"
click at [13, 275] on select "Yes No" at bounding box center [42, 280] width 58 height 10
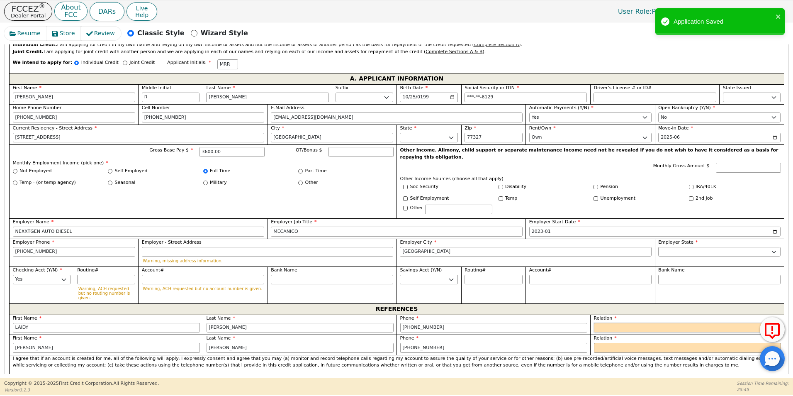
click at [600, 323] on select "FATHER MOTHER SISTER BROTHER DAUGHTER SON CO-WORKER NEIGHBOR FRIEND COUSIN G-MO…" at bounding box center [687, 328] width 187 height 10
select select "FRIEND"
click at [594, 323] on select "FATHER MOTHER SISTER BROTHER DAUGHTER SON CO-WORKER NEIGHBOR FRIEND COUSIN G-MO…" at bounding box center [687, 328] width 187 height 10
click at [600, 343] on select "FATHER MOTHER SISTER BROTHER DAUGHTER SON CO-WORKER NEIGHBOR FRIEND COUSIN G-MO…" at bounding box center [687, 348] width 187 height 10
select select "FRIEND"
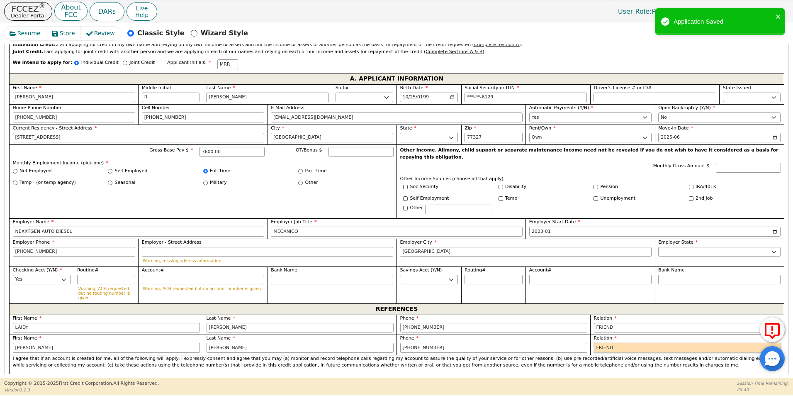
click at [594, 343] on select "FATHER MOTHER SISTER BROTHER DAUGHTER SON CO-WORKER NEIGHBOR FRIEND COUSIN G-MO…" at bounding box center [687, 348] width 187 height 10
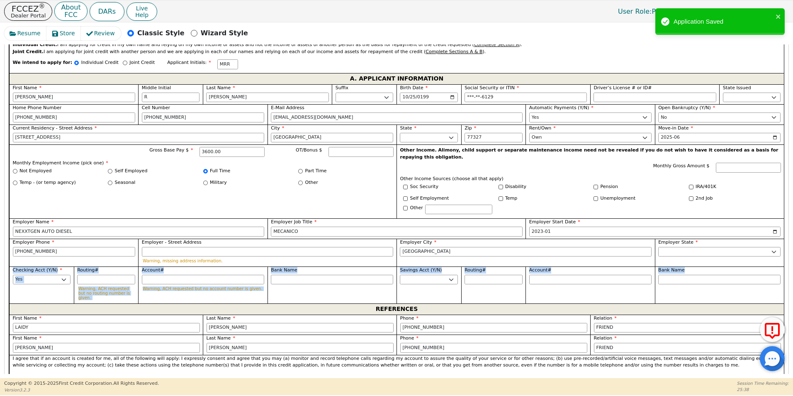
drag, startPoint x: 786, startPoint y: 226, endPoint x: 785, endPoint y: 285, distance: 58.9
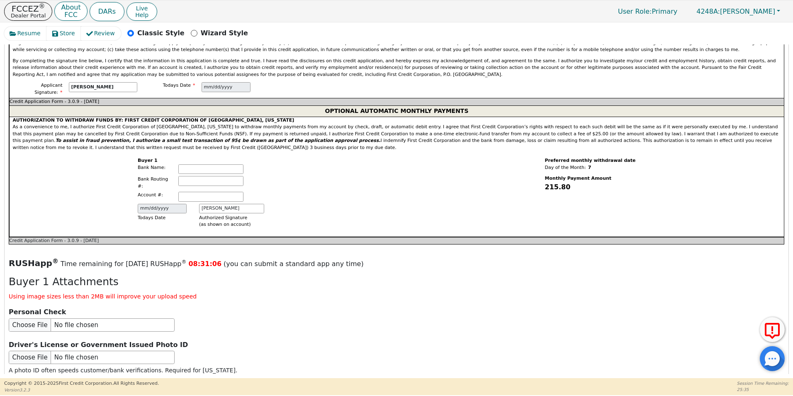
scroll to position [937, 0]
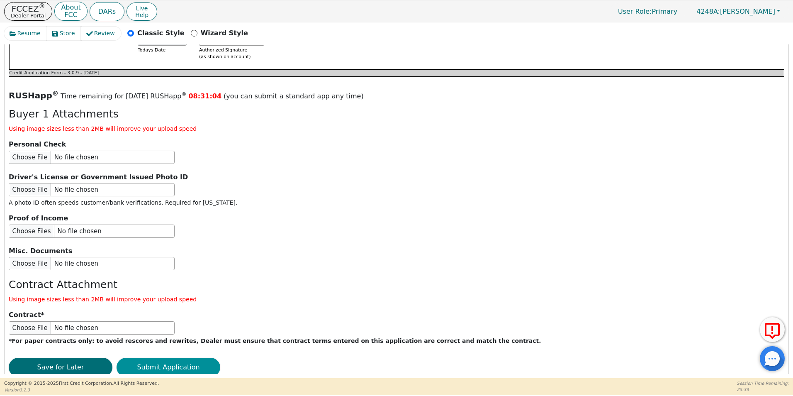
click at [184, 358] on button "Submit Application" at bounding box center [169, 367] width 104 height 19
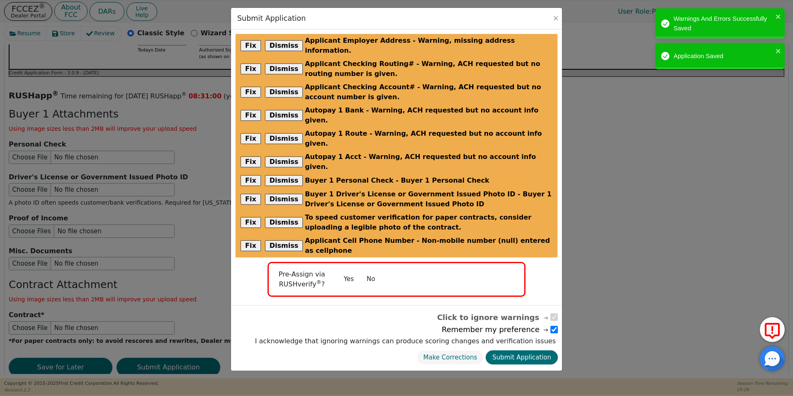
click at [368, 272] on button "No" at bounding box center [371, 279] width 22 height 15
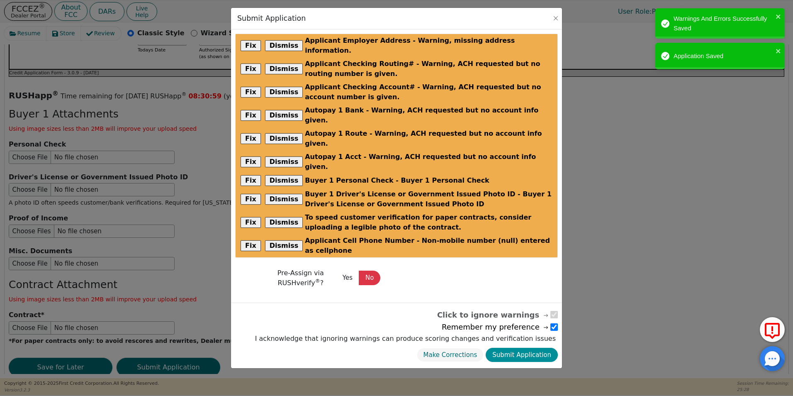
click at [533, 348] on button "Submit Application" at bounding box center [522, 355] width 72 height 15
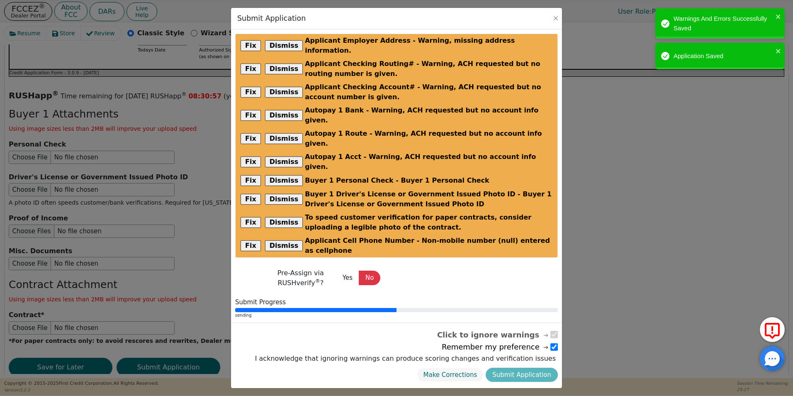
radio input "false"
